Goal: Transaction & Acquisition: Book appointment/travel/reservation

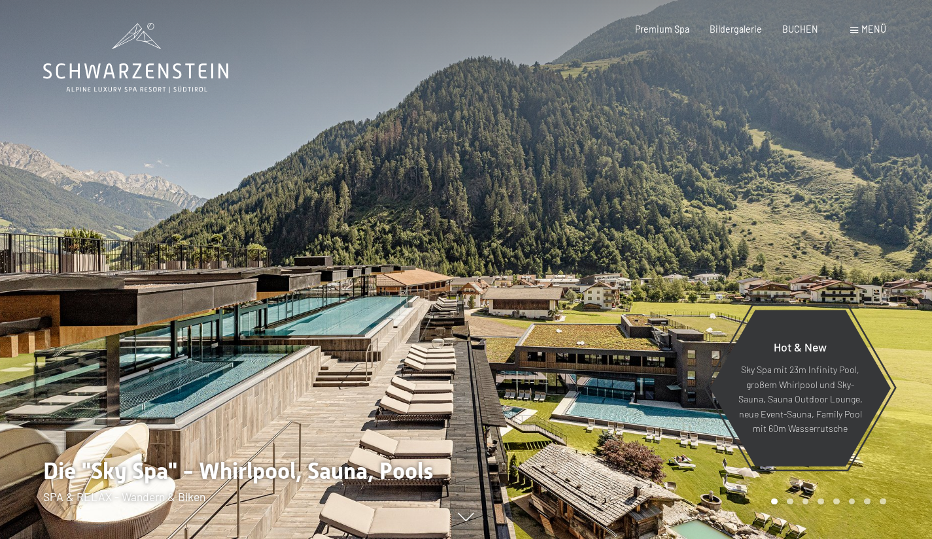
click at [805, 25] on span "BUCHEN" at bounding box center [800, 29] width 36 height 11
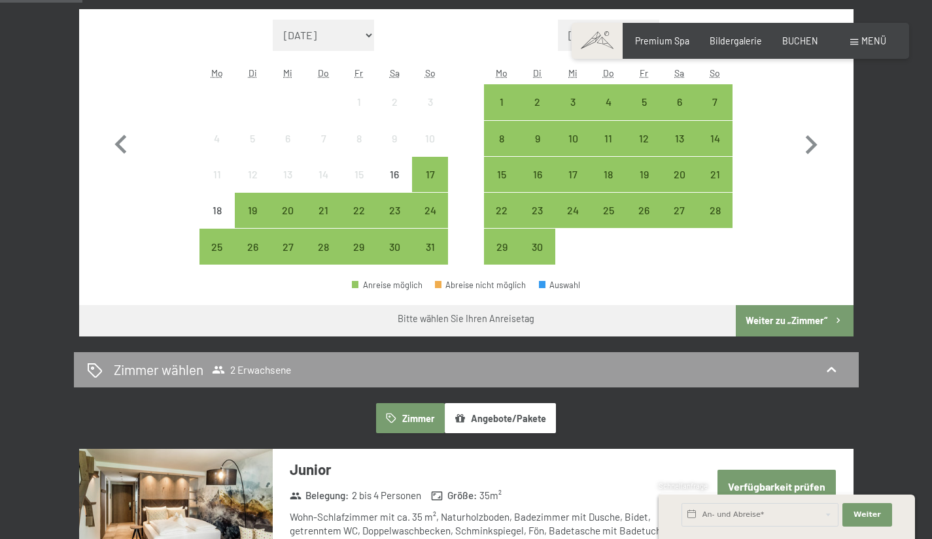
scroll to position [390, 0]
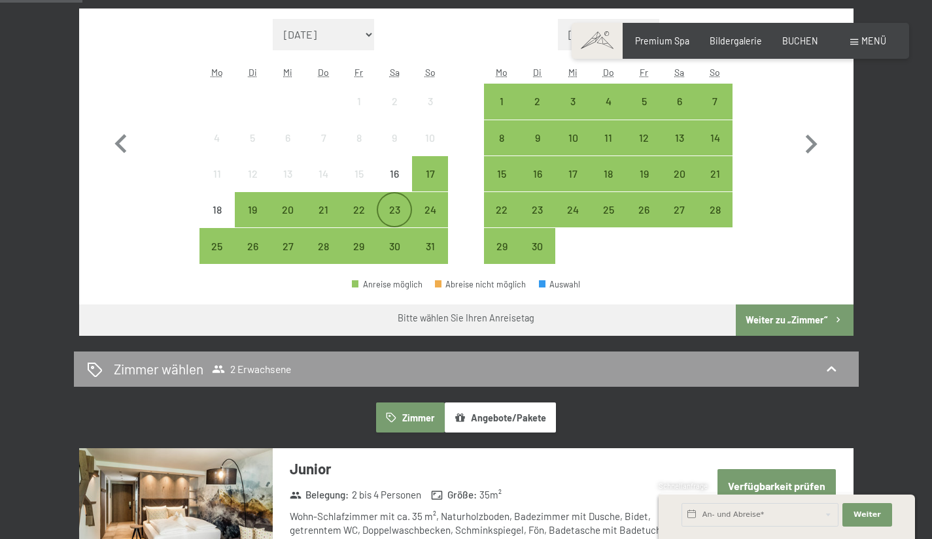
click at [400, 214] on div "23" at bounding box center [394, 221] width 33 height 33
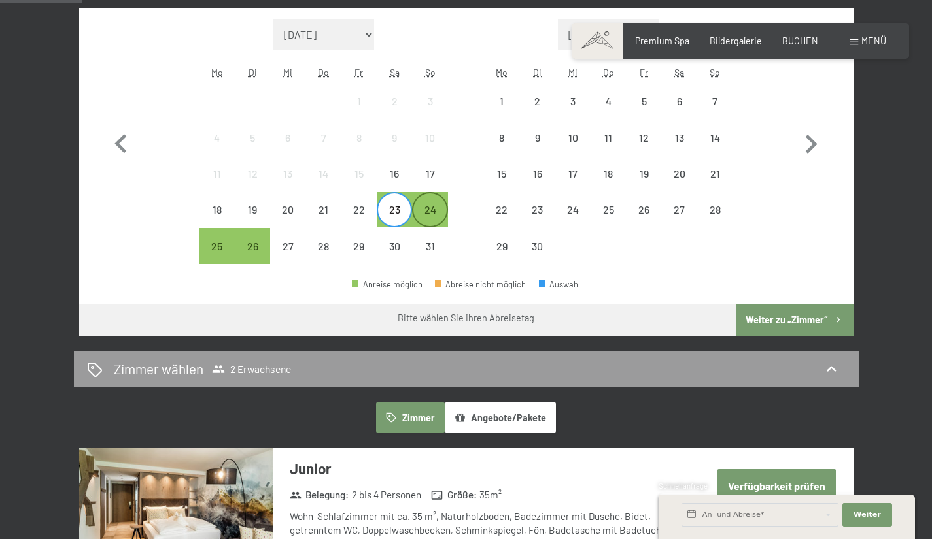
click at [426, 216] on div "24" at bounding box center [429, 221] width 33 height 33
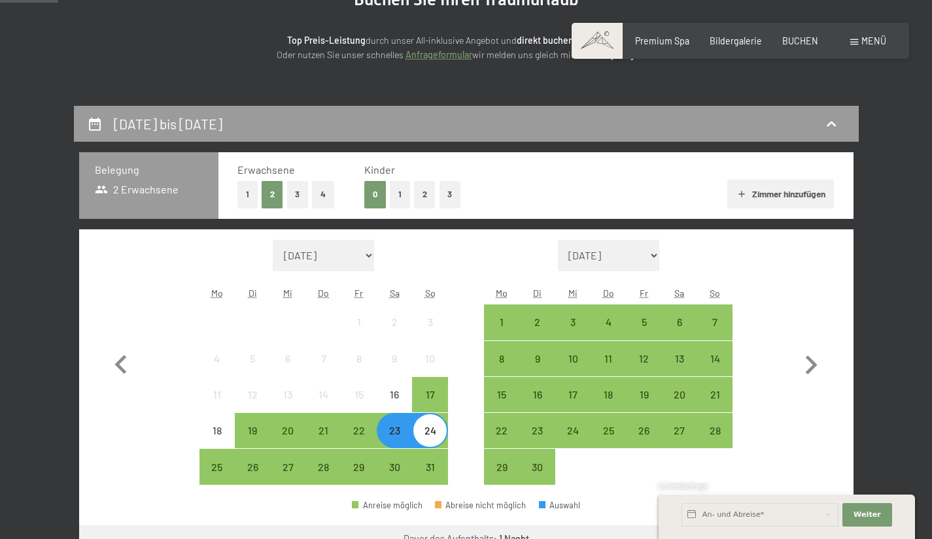
scroll to position [253, 0]
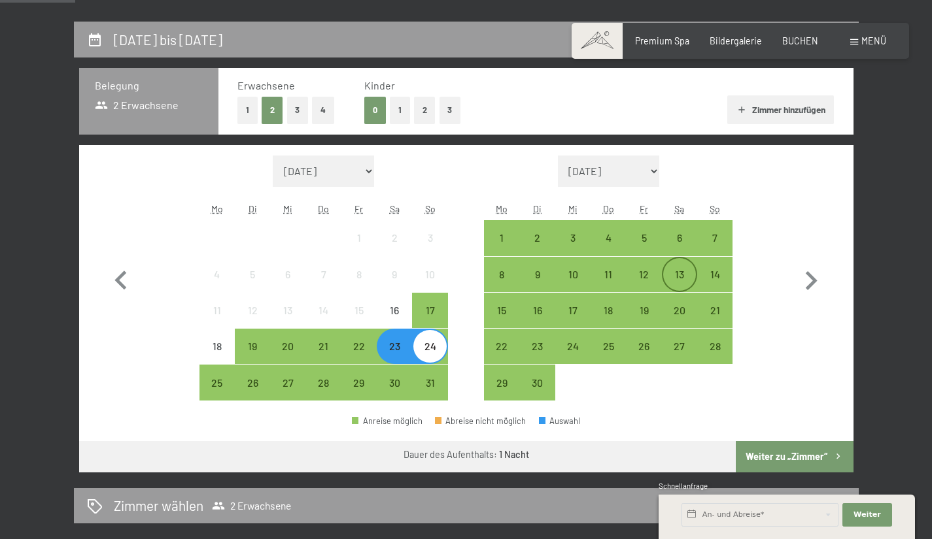
click at [665, 274] on div "13" at bounding box center [679, 285] width 33 height 33
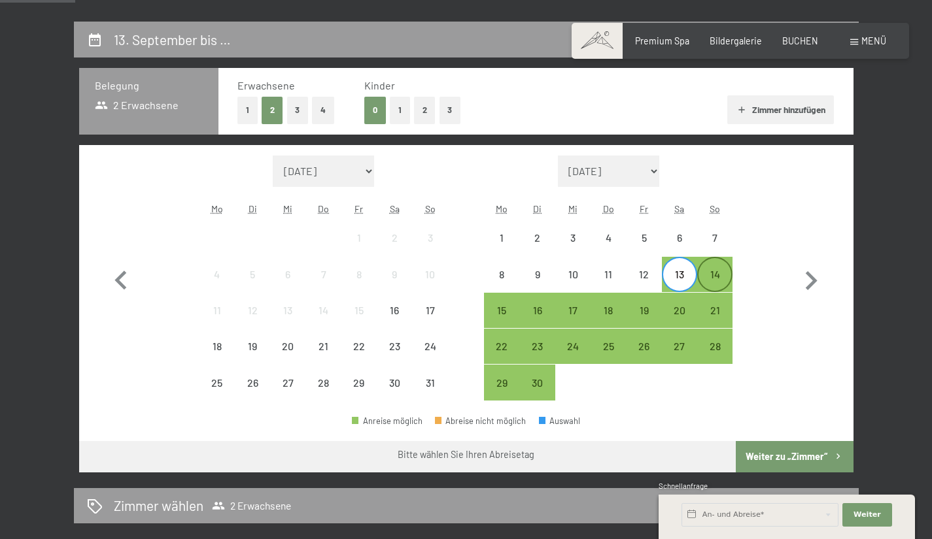
click at [704, 283] on div "14" at bounding box center [714, 285] width 33 height 33
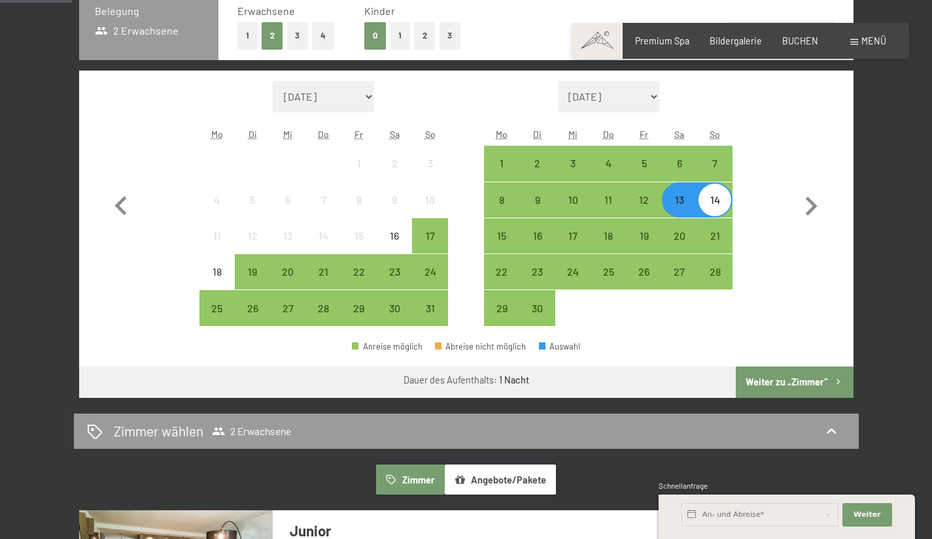
scroll to position [327, 0]
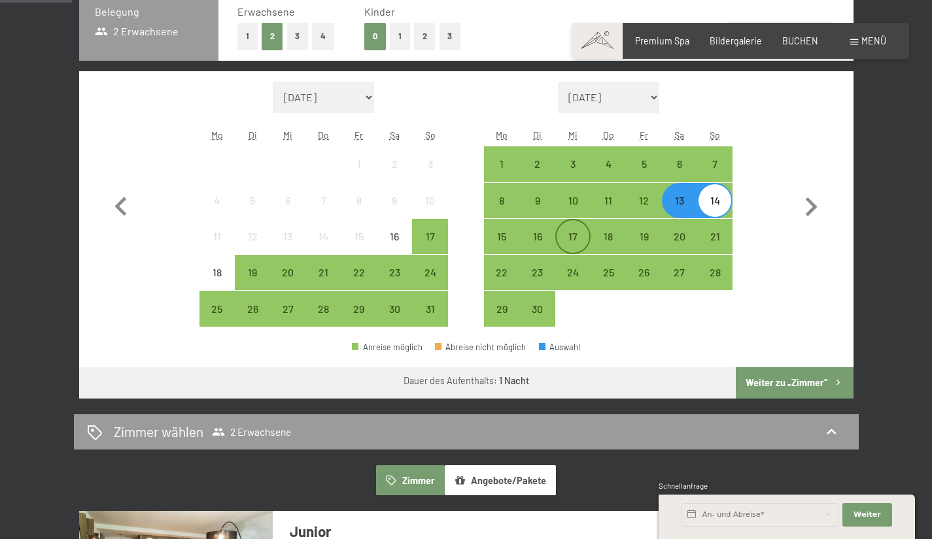
click at [574, 231] on div "17" at bounding box center [572, 247] width 33 height 33
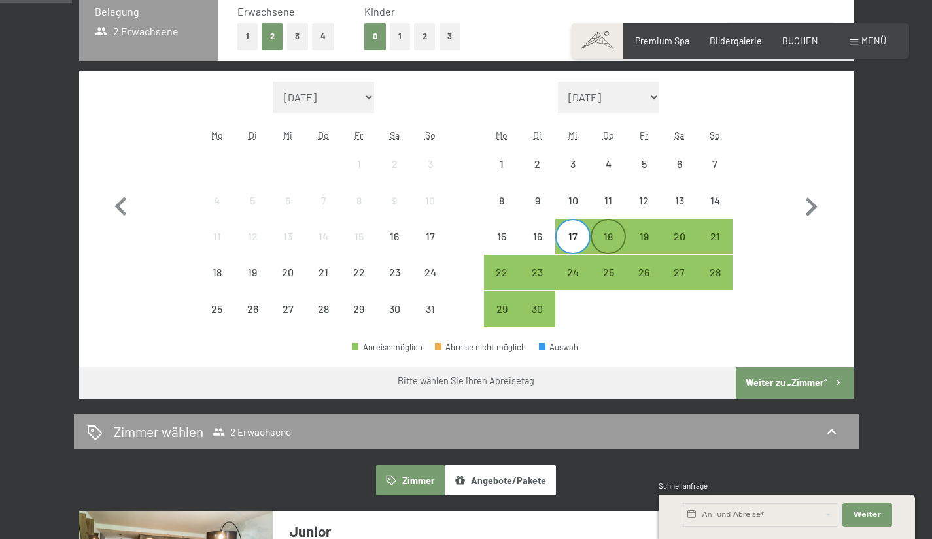
click at [602, 239] on div "18" at bounding box center [608, 247] width 33 height 33
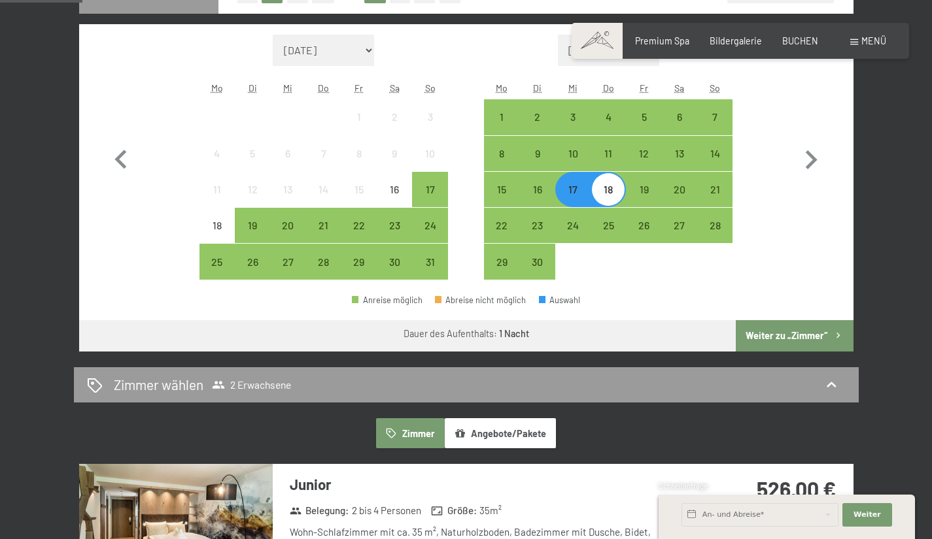
scroll to position [372, 0]
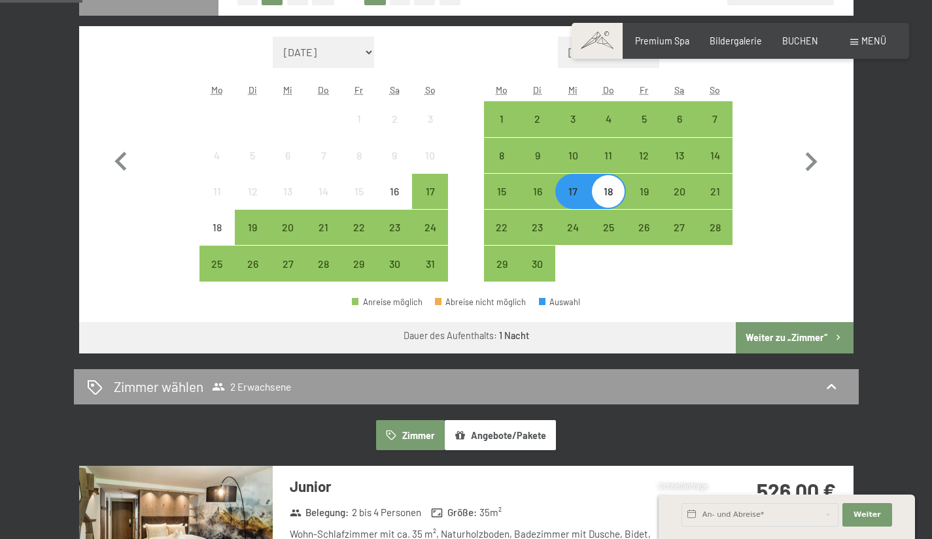
click at [571, 197] on div "17" at bounding box center [572, 202] width 33 height 33
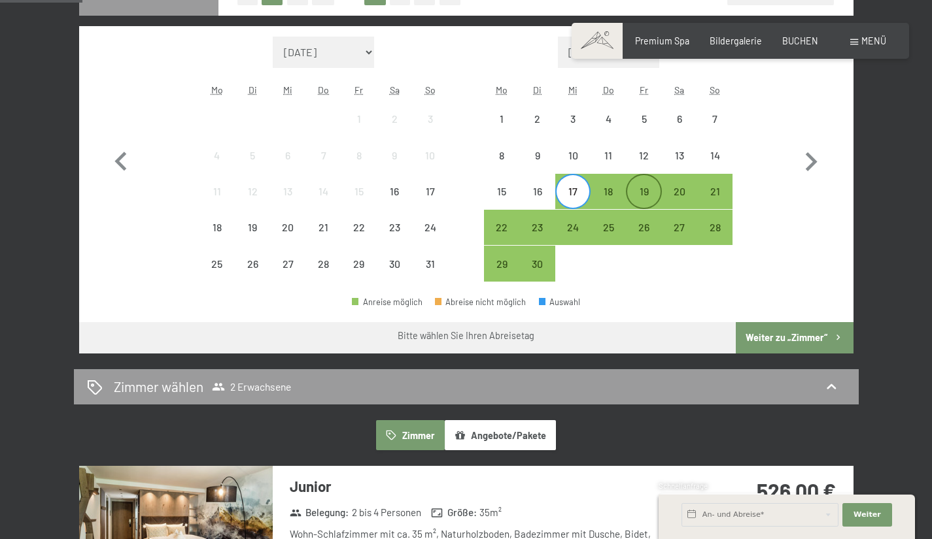
click at [640, 197] on div "19" at bounding box center [643, 202] width 33 height 33
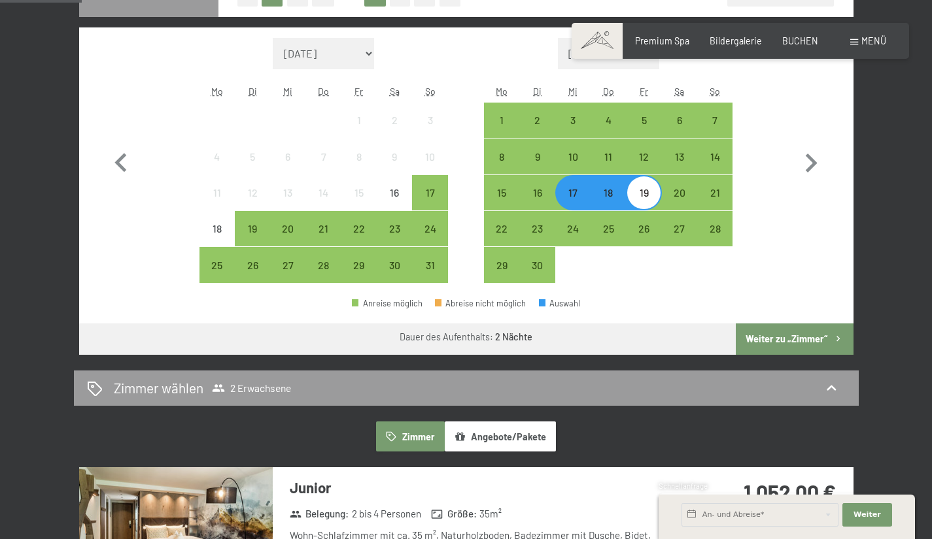
scroll to position [369, 0]
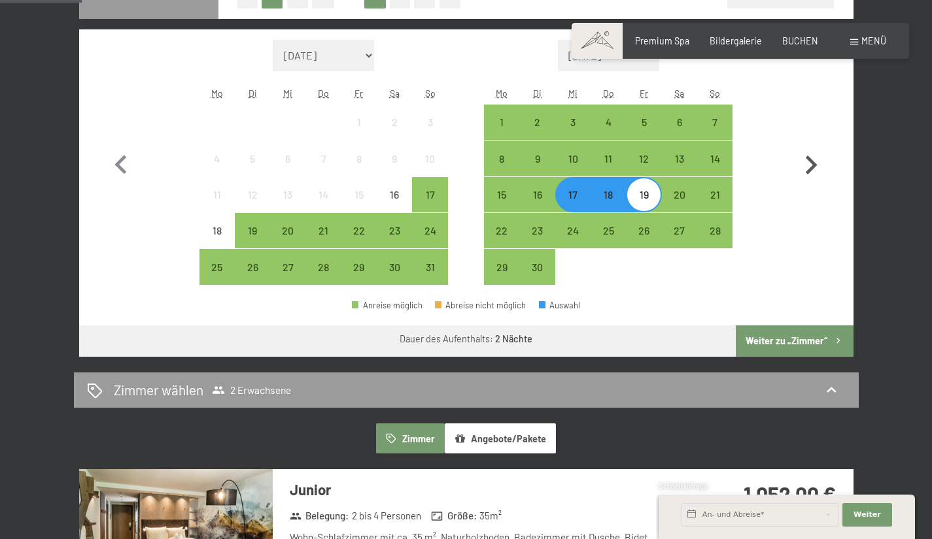
drag, startPoint x: 640, startPoint y: 197, endPoint x: 810, endPoint y: 163, distance: 174.0
click at [810, 163] on icon "button" at bounding box center [811, 165] width 38 height 38
select select "[DATE]"
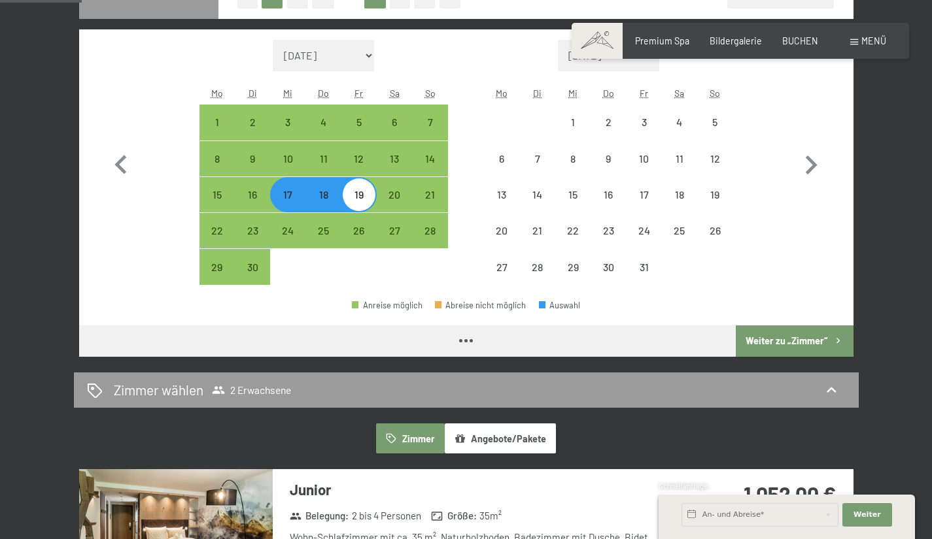
select select "[DATE]"
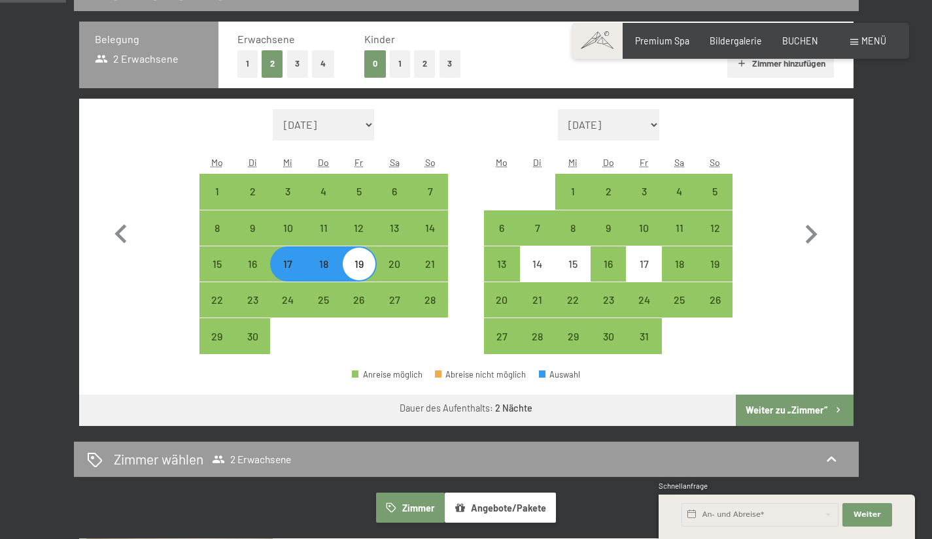
scroll to position [298, 0]
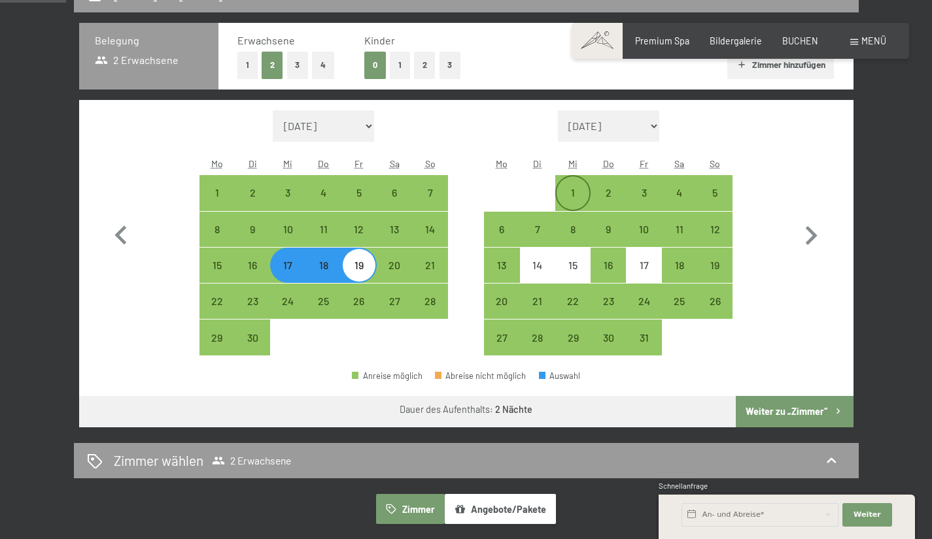
click at [571, 190] on div "1" at bounding box center [572, 204] width 33 height 33
select select "[DATE]"
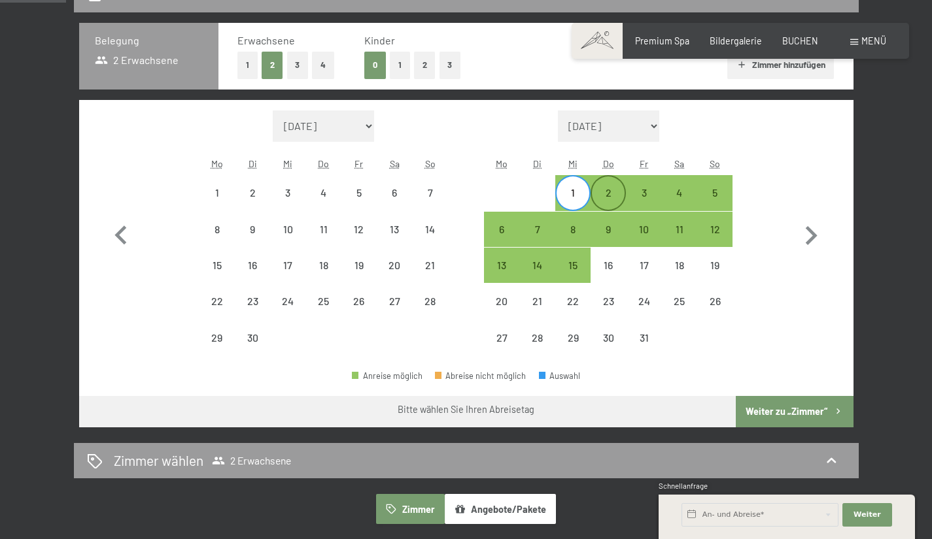
click at [616, 188] on div "2" at bounding box center [608, 204] width 33 height 33
select select "[DATE]"
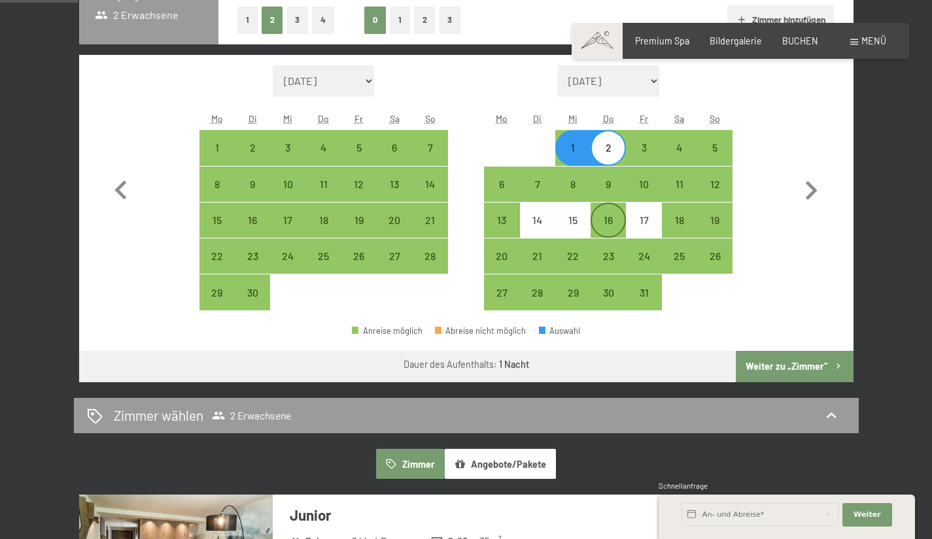
scroll to position [343, 0]
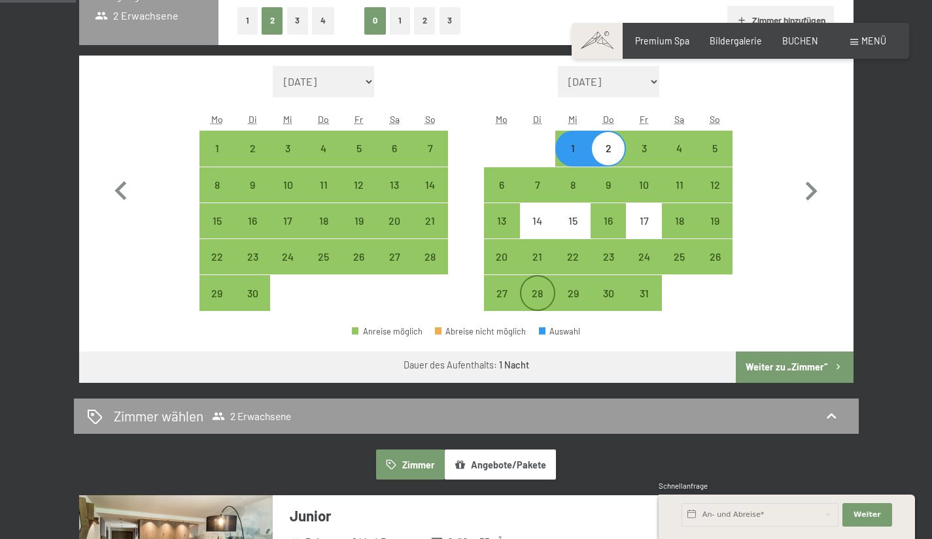
click at [534, 305] on div "28" at bounding box center [537, 304] width 33 height 33
select select "[DATE]"
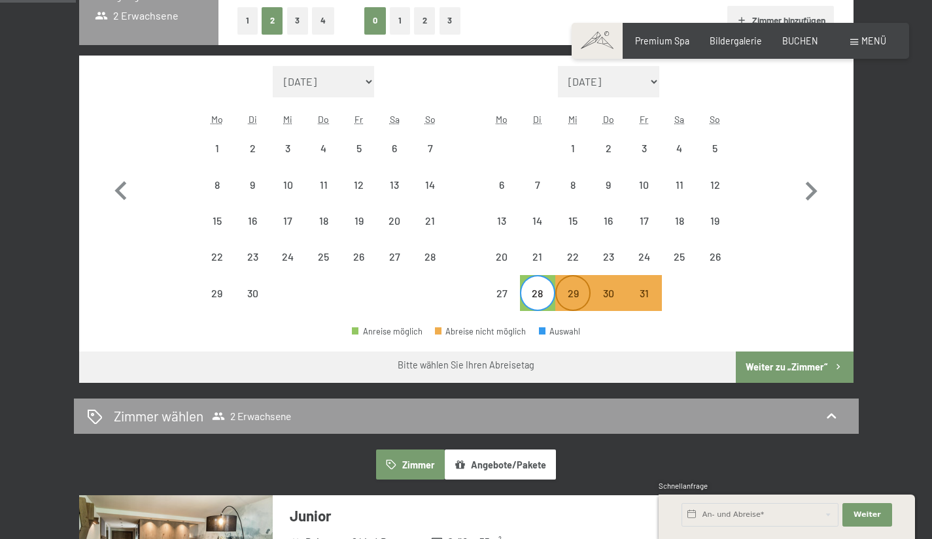
click at [566, 301] on div "29" at bounding box center [572, 304] width 33 height 33
select select "[DATE]"
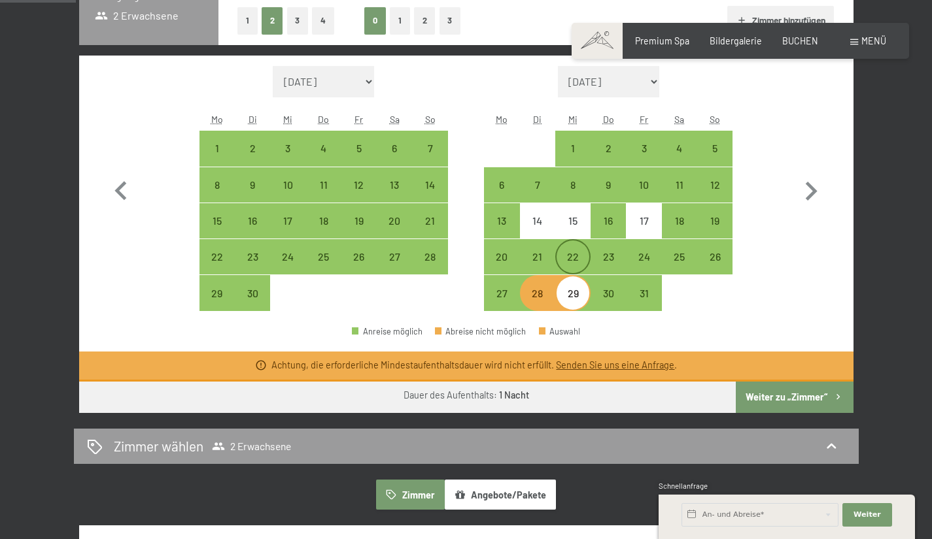
click at [582, 264] on div "22" at bounding box center [572, 268] width 33 height 33
select select "[DATE]"
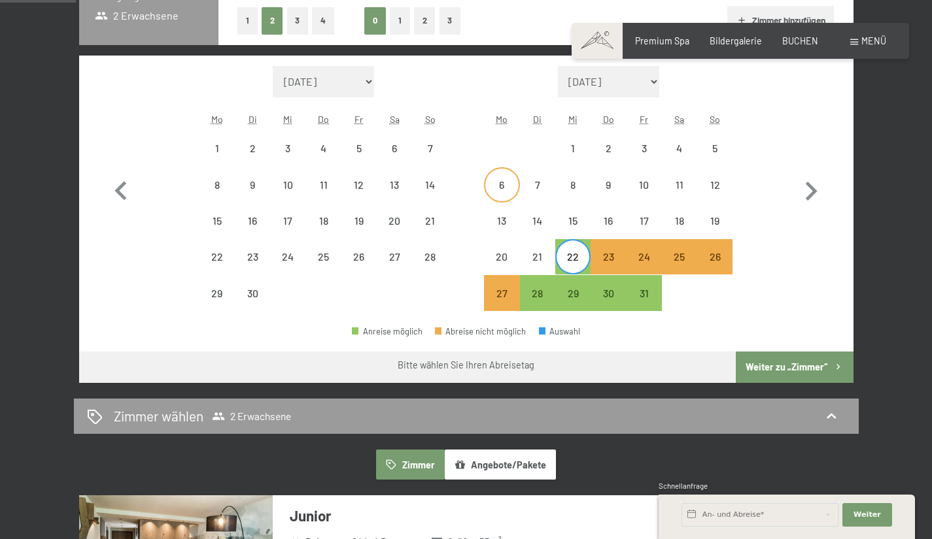
click at [502, 188] on div "6" at bounding box center [501, 196] width 33 height 33
select select "[DATE]"
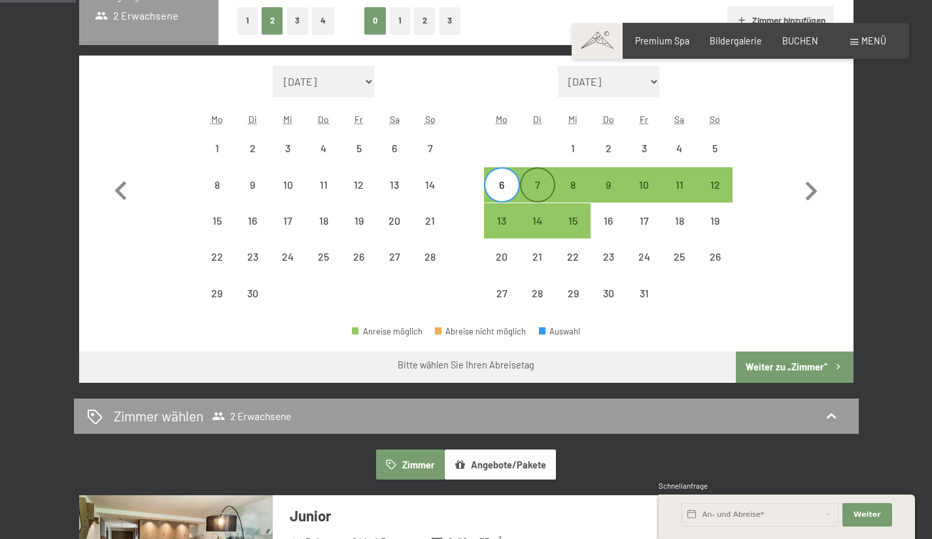
click at [530, 188] on div "7" at bounding box center [537, 196] width 33 height 33
select select "[DATE]"
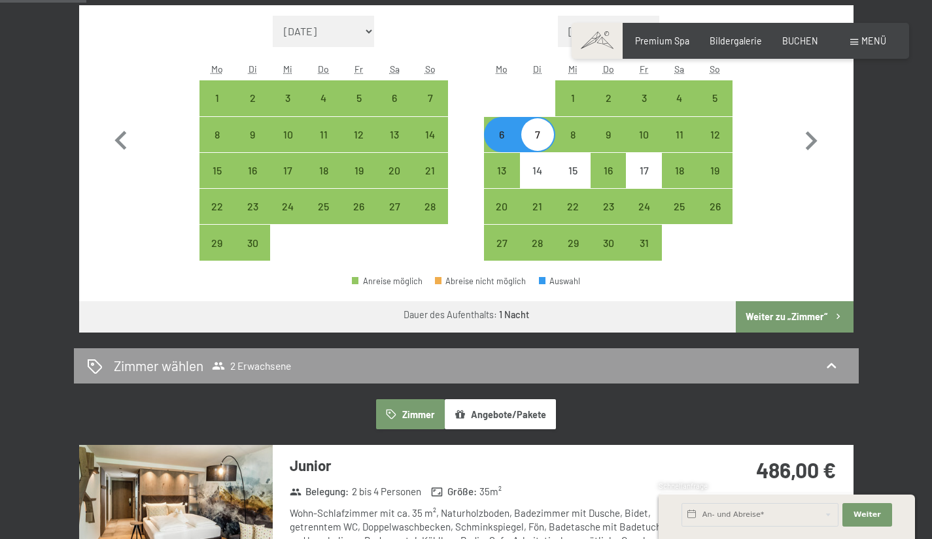
scroll to position [392, 0]
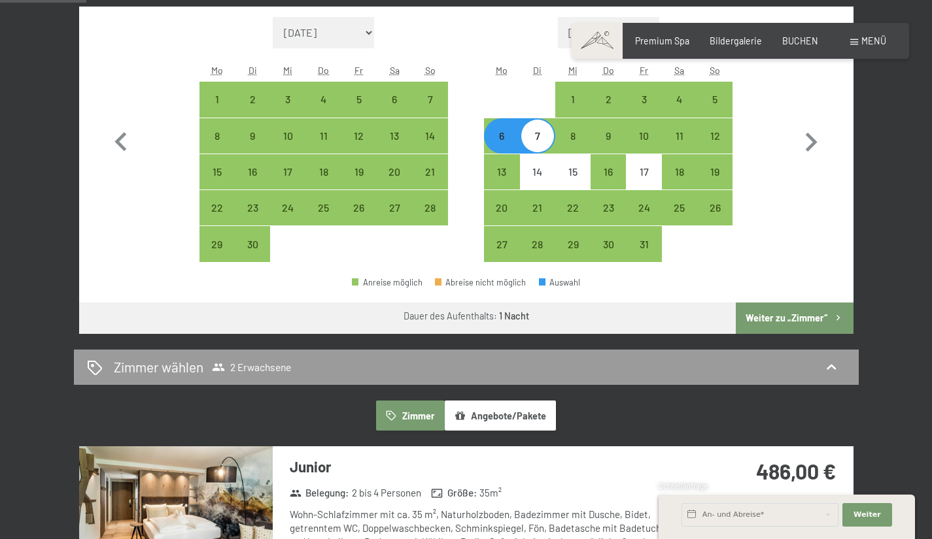
click at [497, 141] on div "6" at bounding box center [501, 147] width 33 height 33
select select "[DATE]"
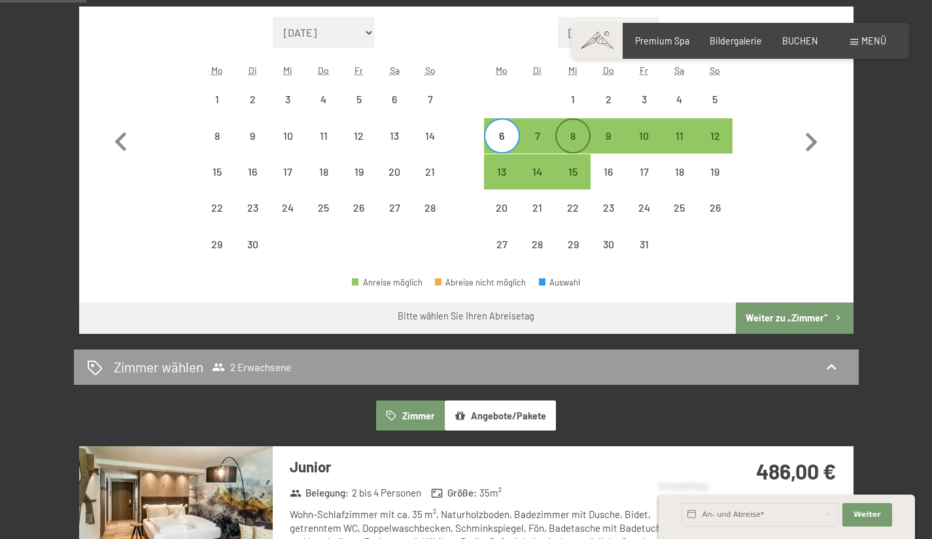
click at [568, 136] on div "8" at bounding box center [572, 147] width 33 height 33
select select "[DATE]"
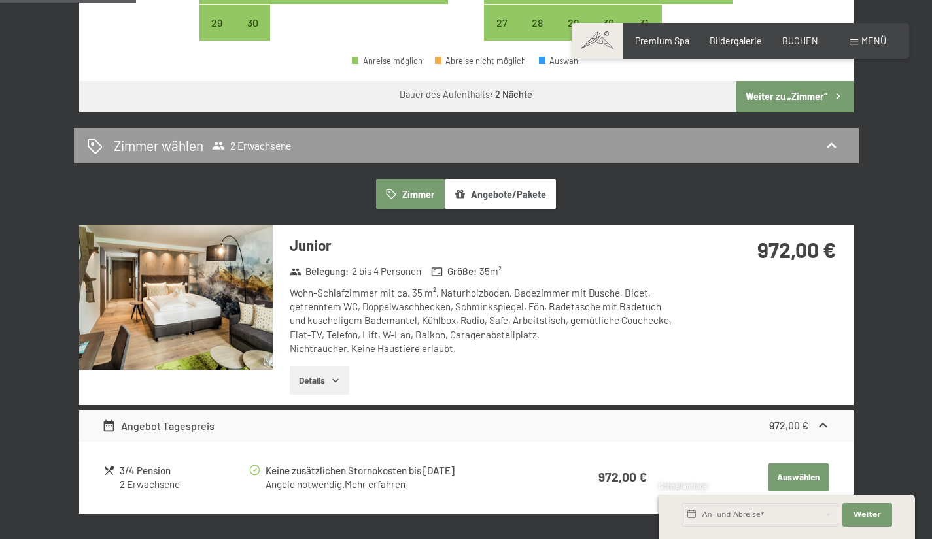
scroll to position [615, 0]
